Goal: Communication & Community: Share content

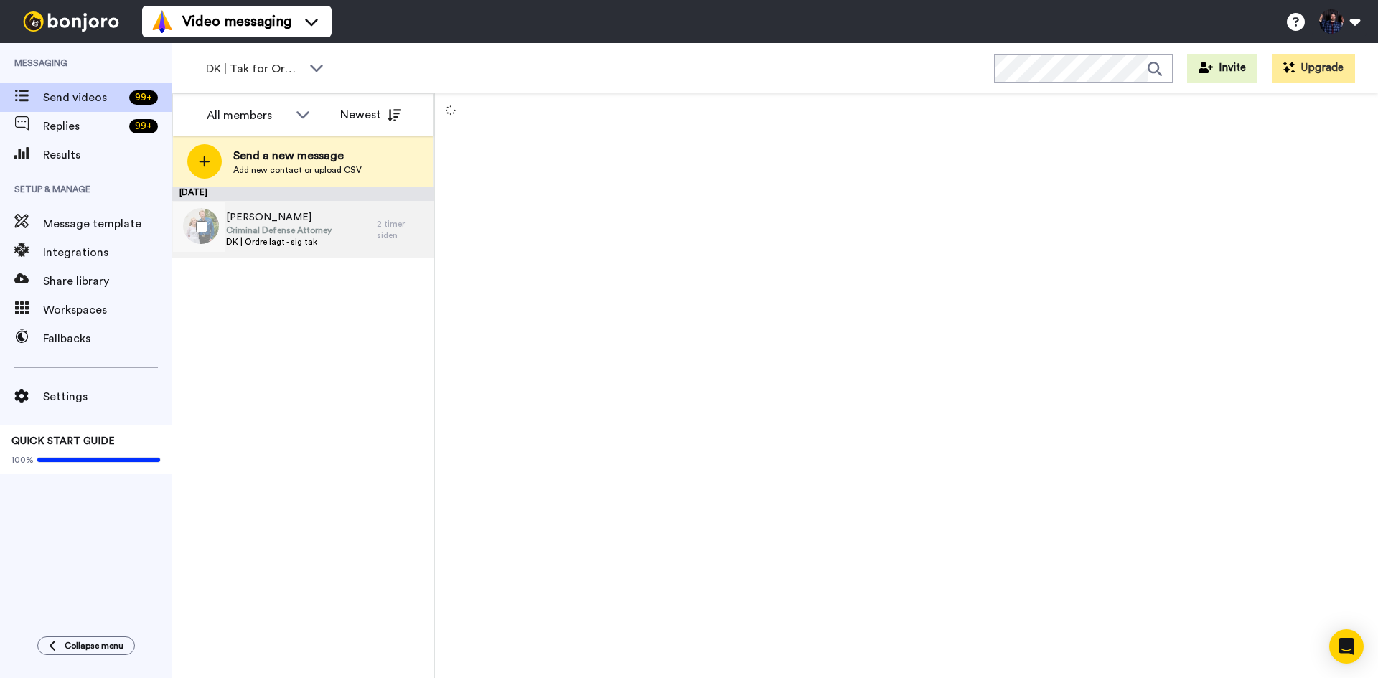
click at [324, 235] on span "Criminal Defense Attorney" at bounding box center [279, 230] width 106 height 11
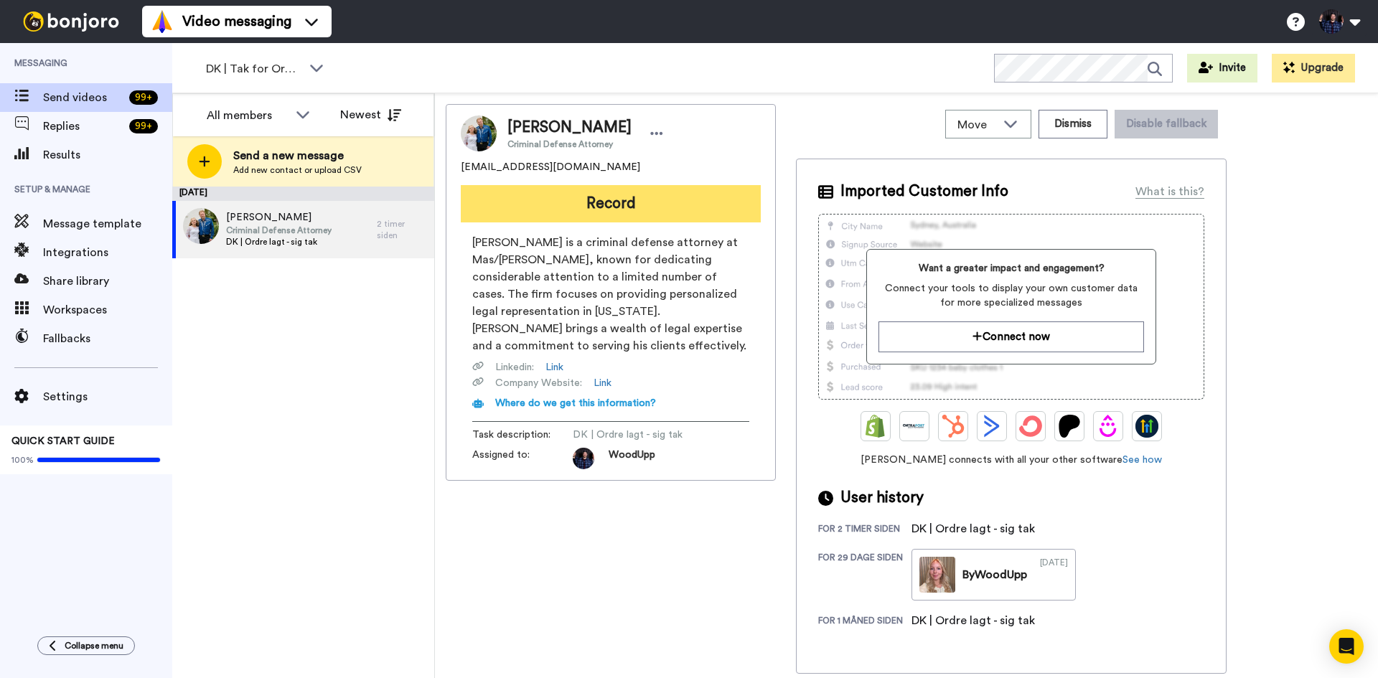
click at [599, 205] on button "Record" at bounding box center [611, 203] width 300 height 37
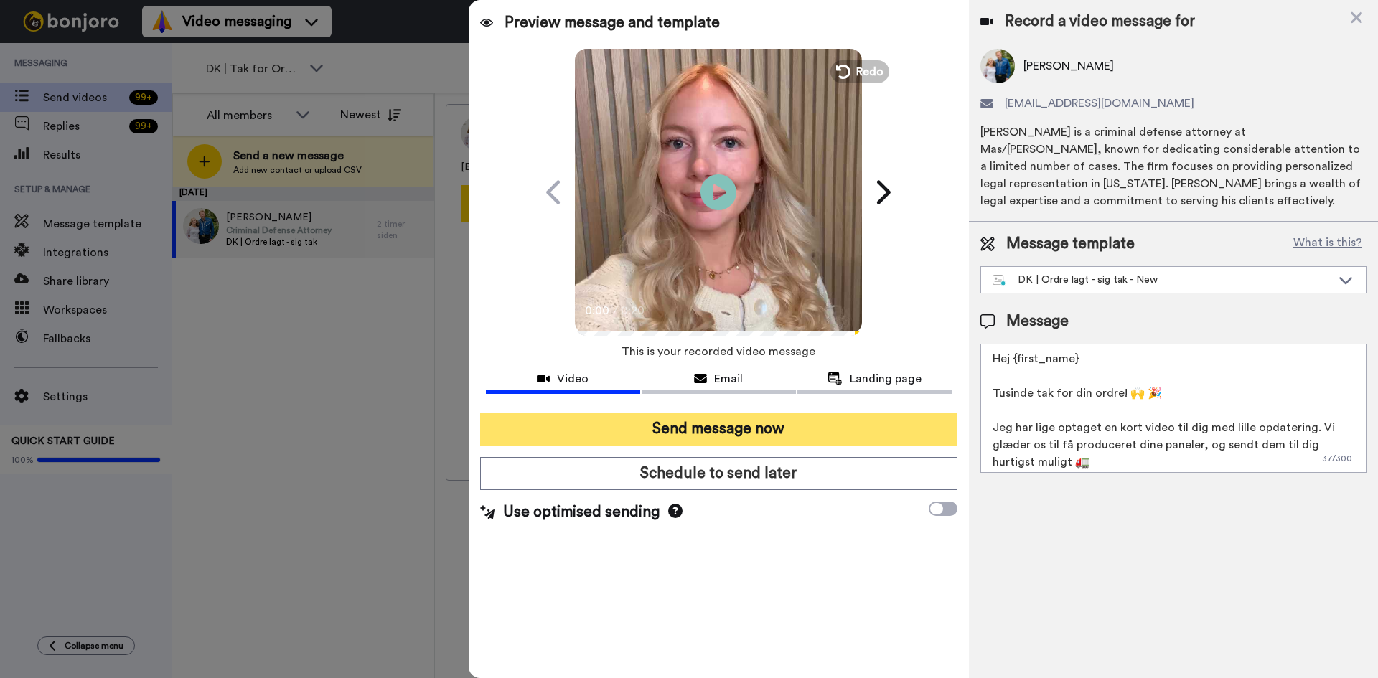
click at [812, 428] on button "Send message now" at bounding box center [718, 429] width 477 height 33
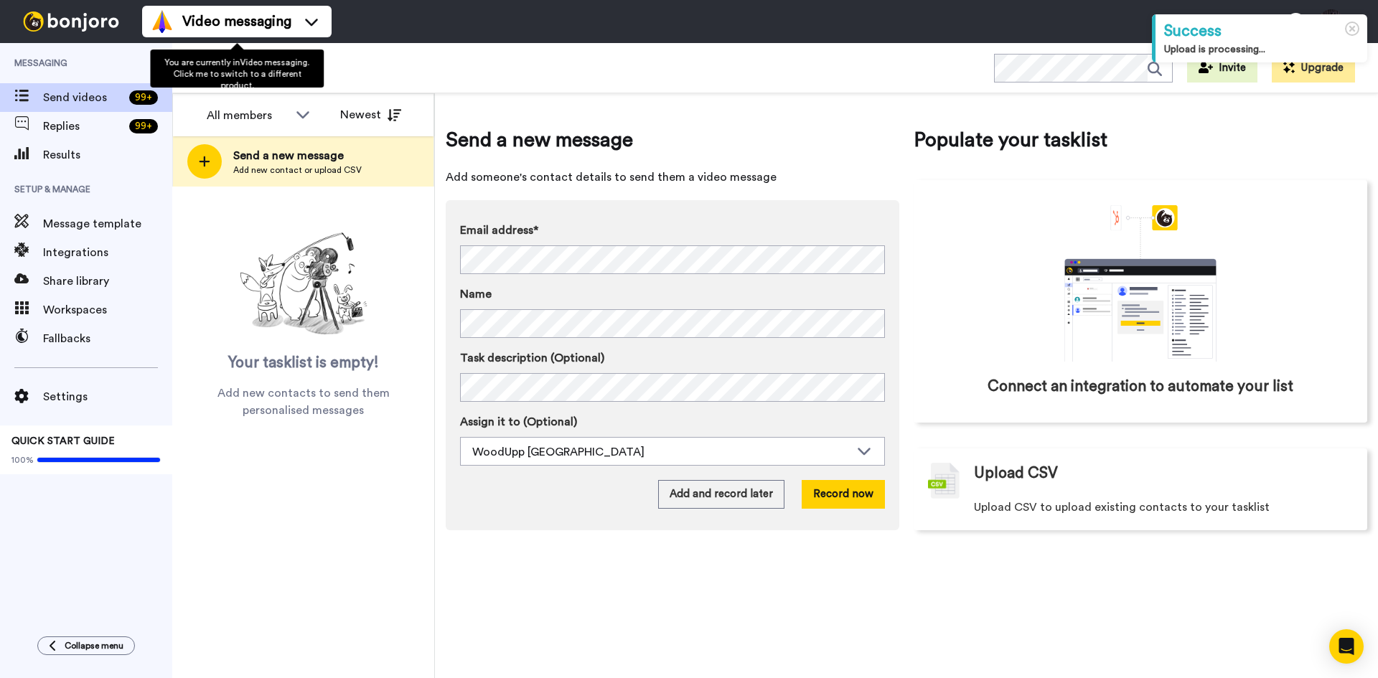
click at [285, 67] on div "You are currently in Video messaging . Click me to switch to a different produc…" at bounding box center [237, 69] width 174 height 38
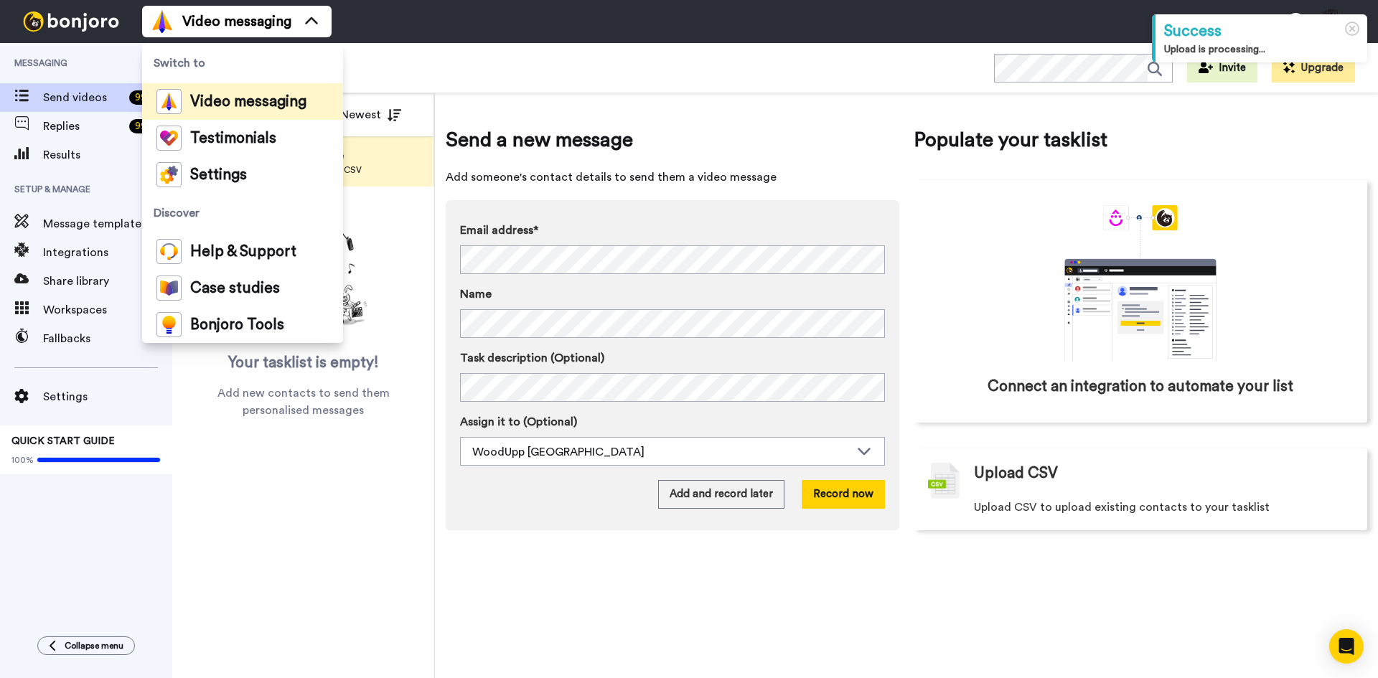
click at [431, 70] on div "DK | Tak for Ordre WORKSPACES View all All Thanking Woodupp NL Thanking Default…" at bounding box center [775, 68] width 1206 height 50
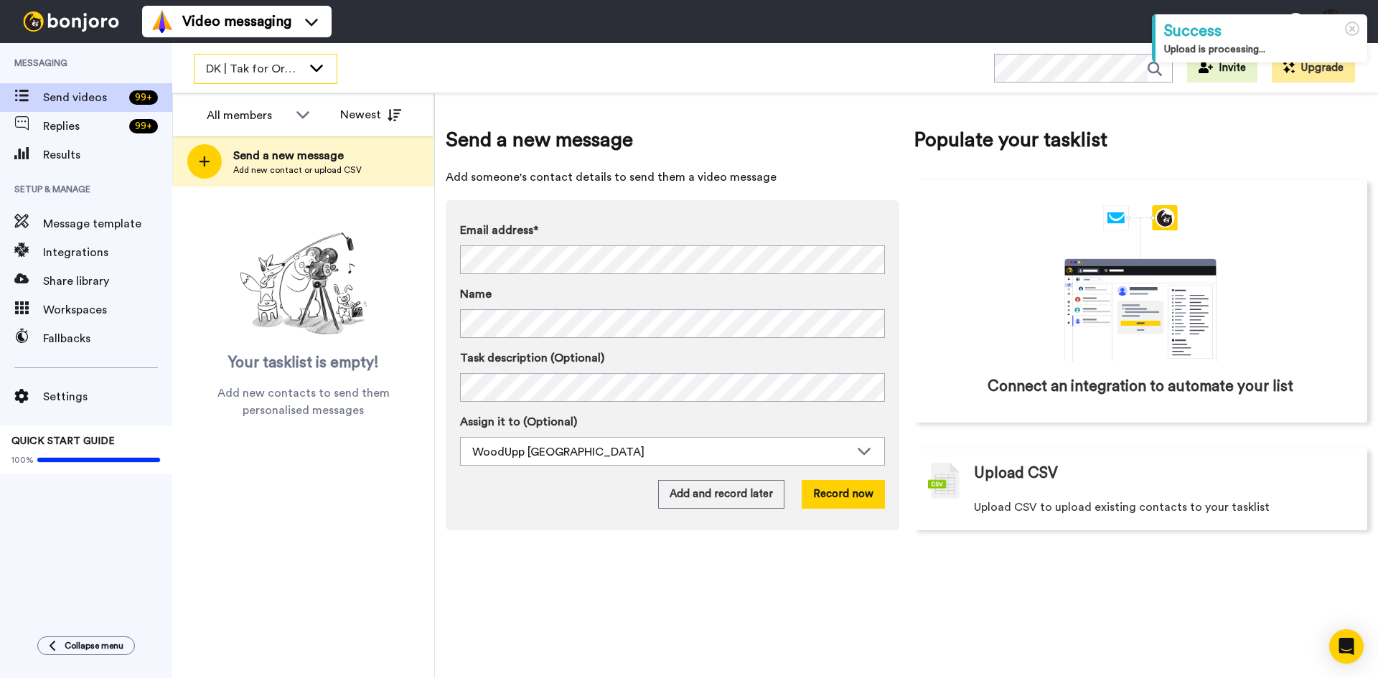
click at [306, 66] on div "DK | Tak for Ordre" at bounding box center [266, 69] width 142 height 29
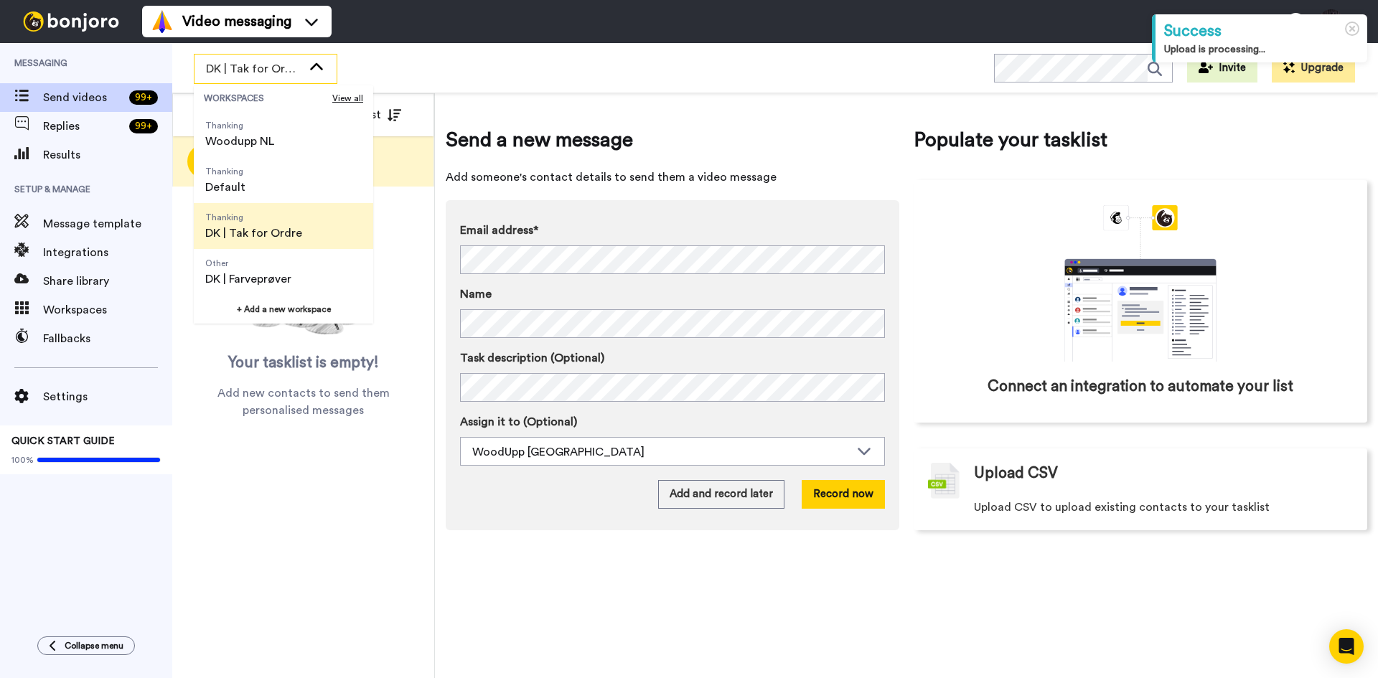
scroll to position [72, 0]
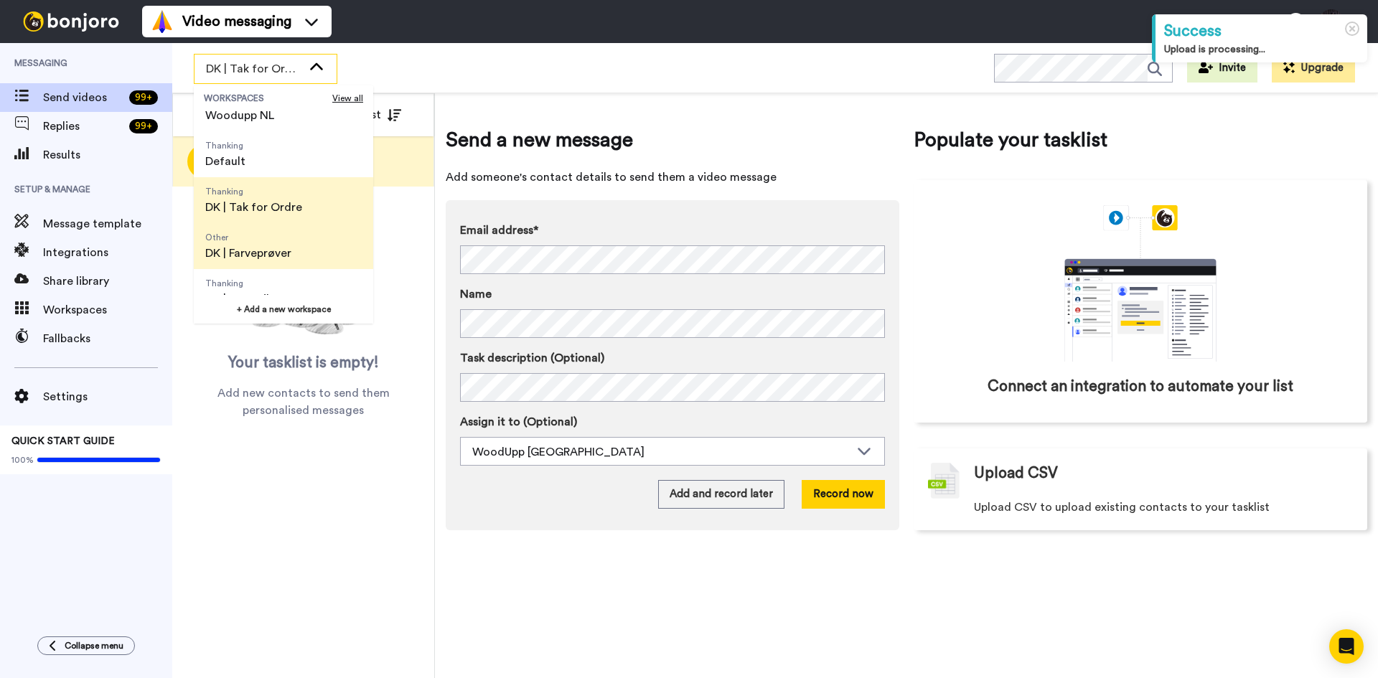
click at [309, 247] on li "Other DK | Farveprøver" at bounding box center [283, 246] width 179 height 46
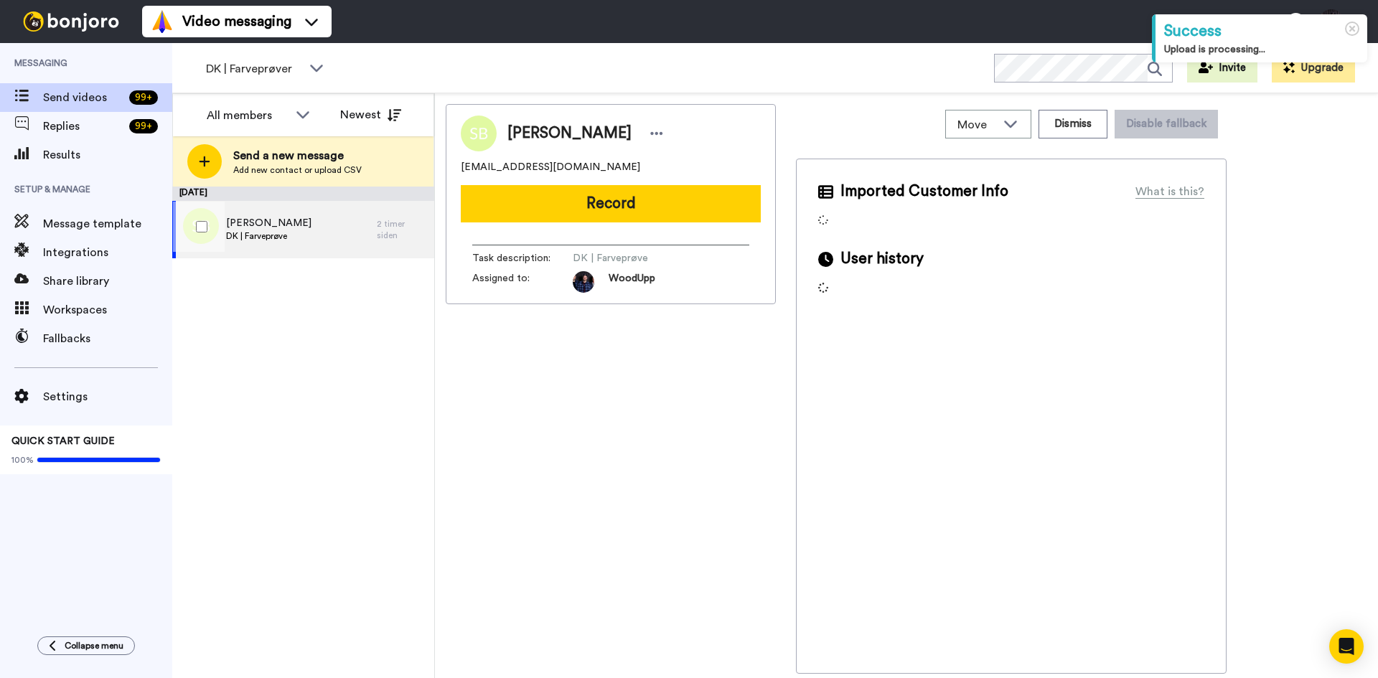
click at [312, 239] on div "Steffen Bonde DK | Farveprøve" at bounding box center [274, 229] width 205 height 57
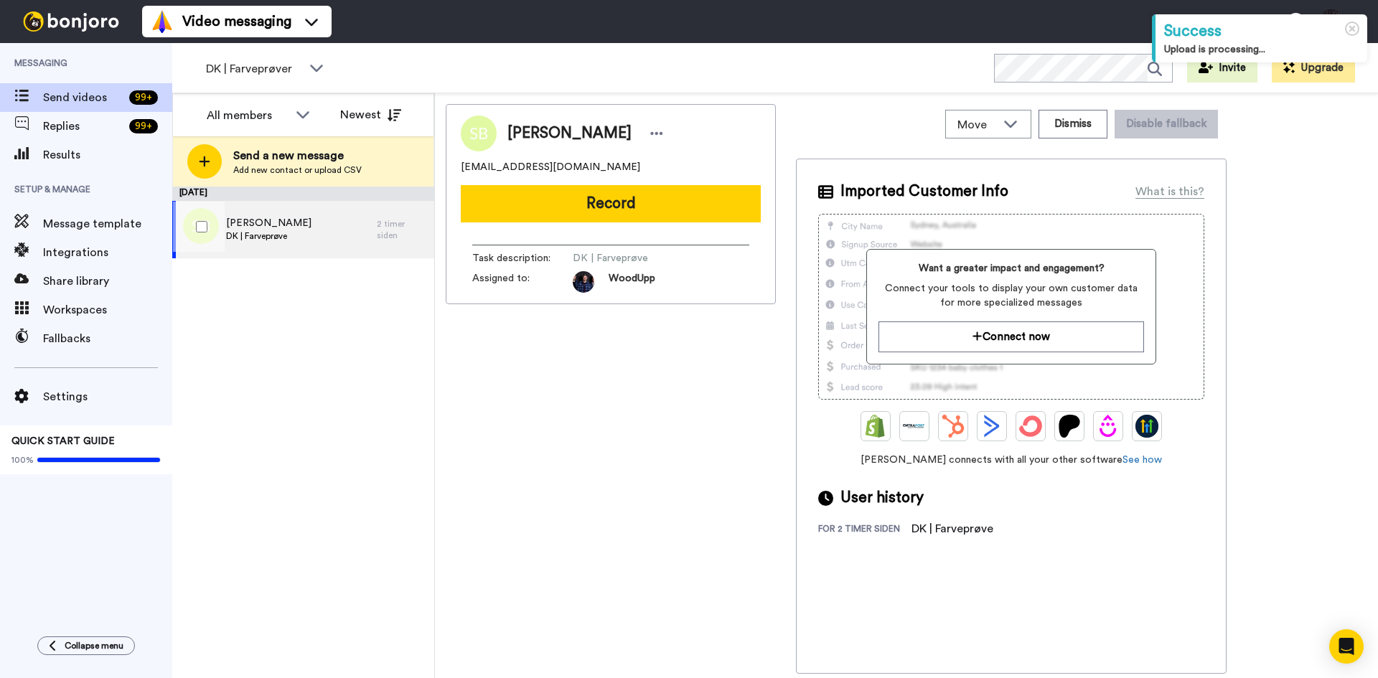
click at [259, 219] on span "Steffen Bonde" at bounding box center [268, 223] width 85 height 14
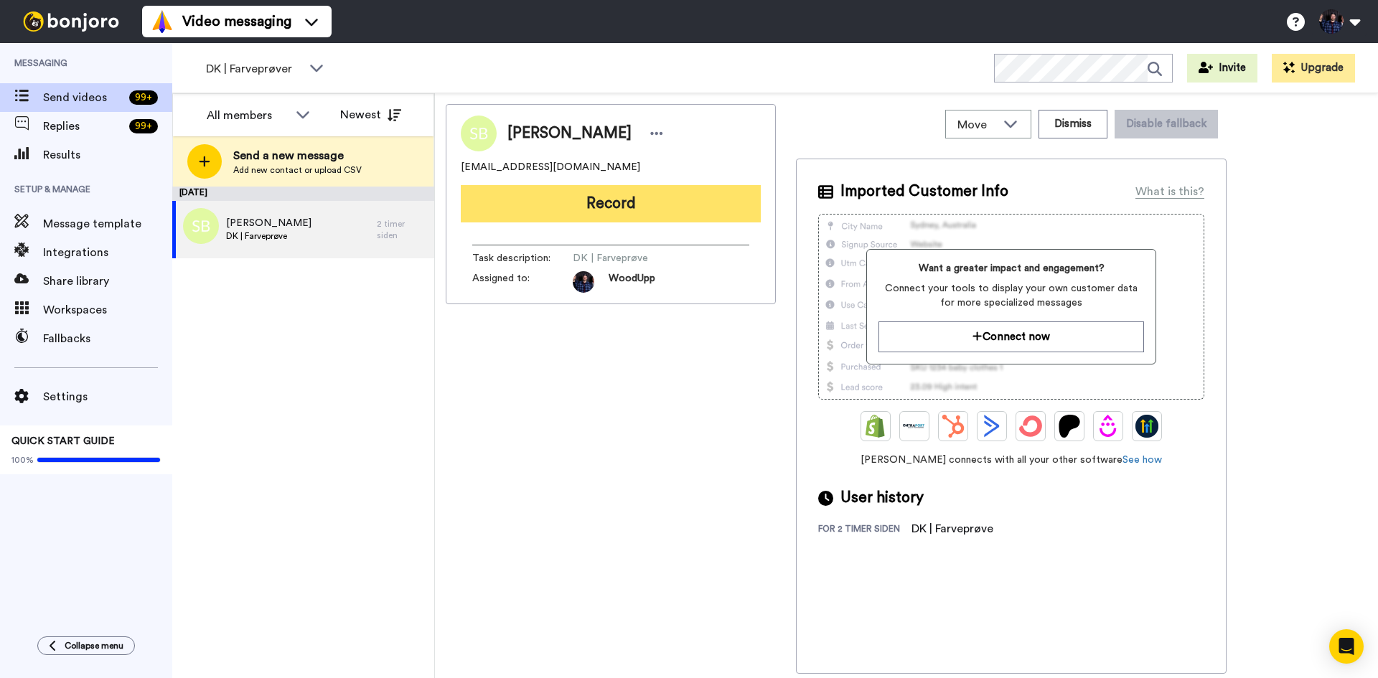
click at [545, 208] on button "Record" at bounding box center [611, 203] width 300 height 37
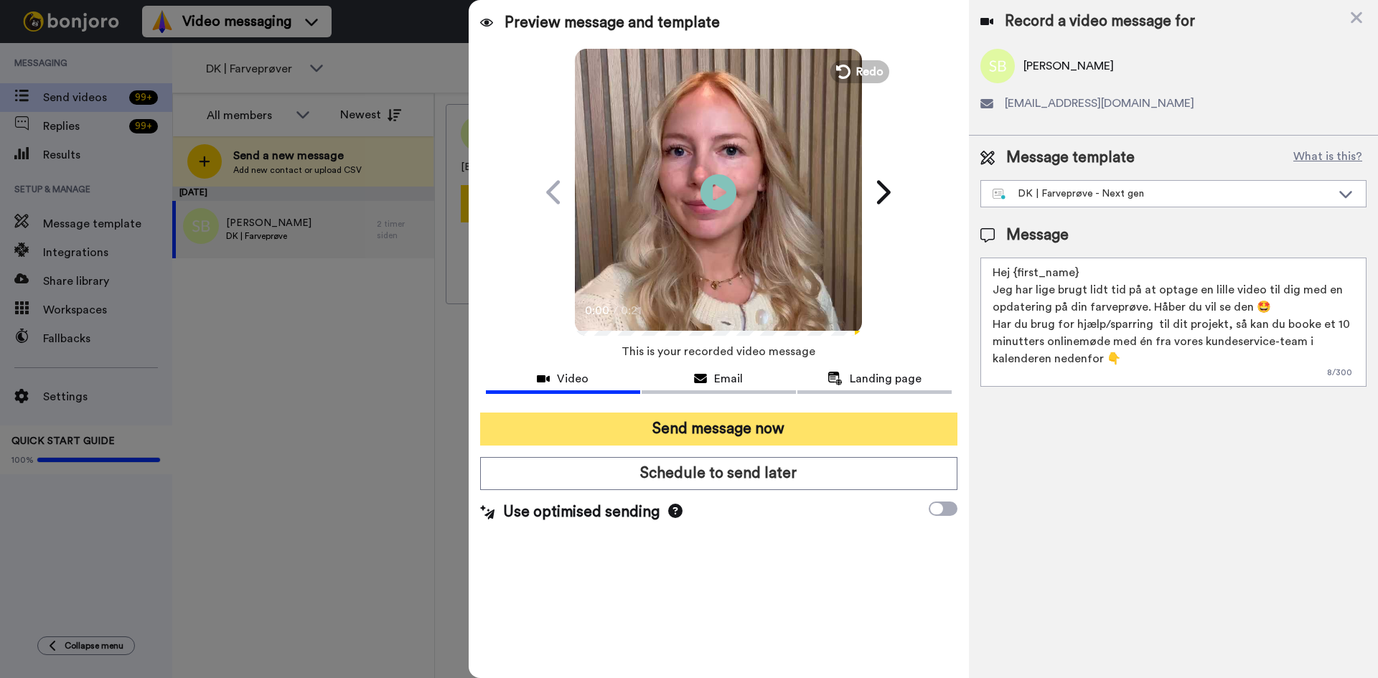
click at [746, 433] on button "Send message now" at bounding box center [718, 429] width 477 height 33
